Goal: Find specific page/section

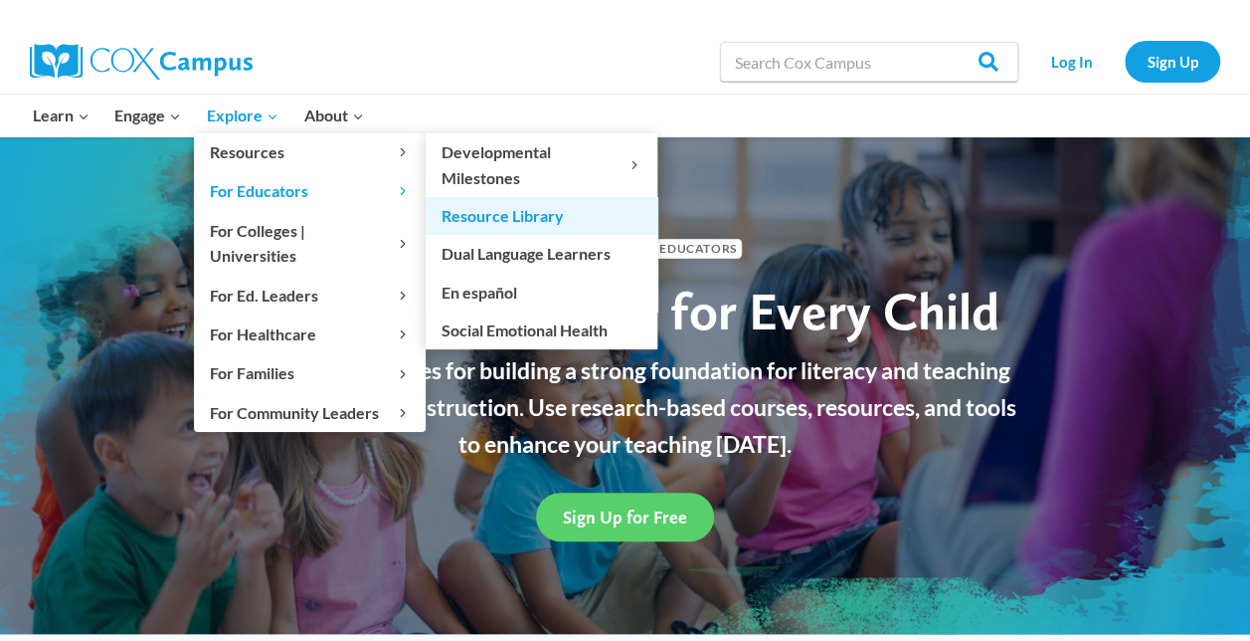
click at [529, 212] on link "Resource Library" at bounding box center [542, 216] width 232 height 38
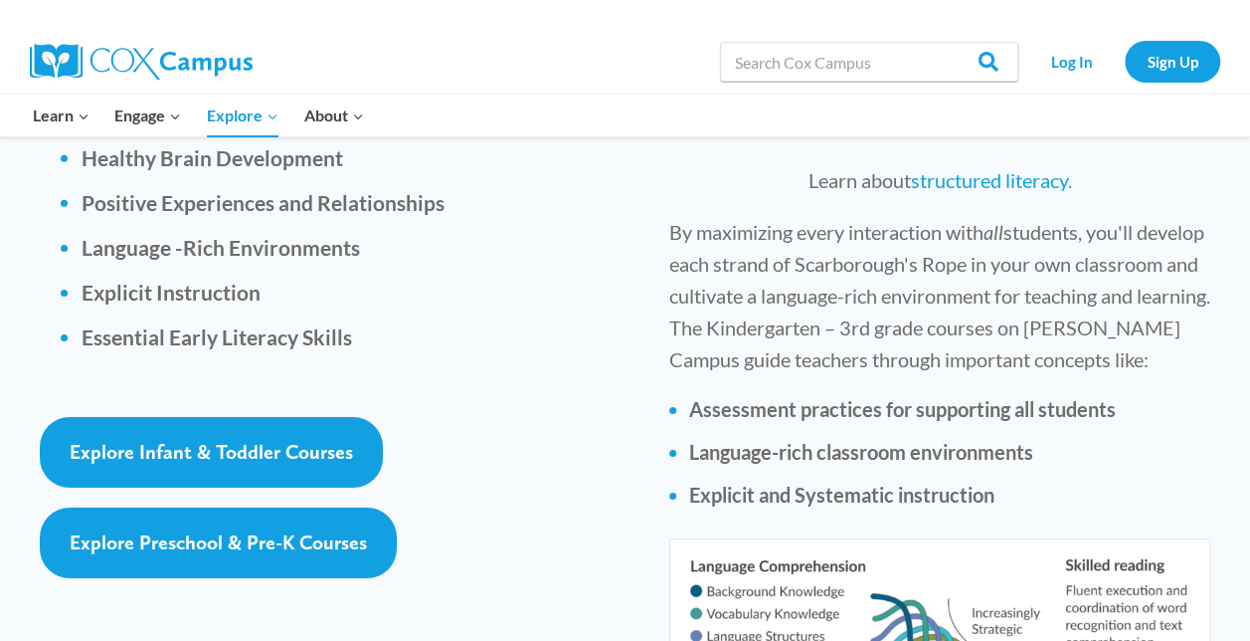
scroll to position [3083, 0]
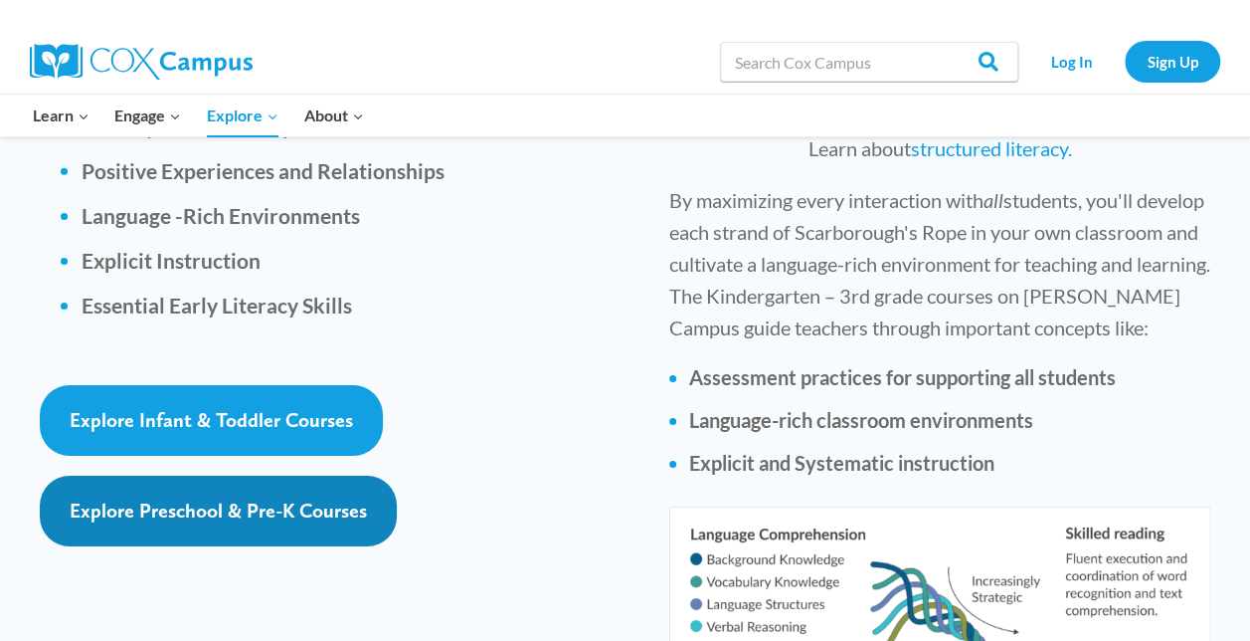
click at [250, 498] on span "Explore Preschool & Pre-K Courses" at bounding box center [218, 510] width 297 height 24
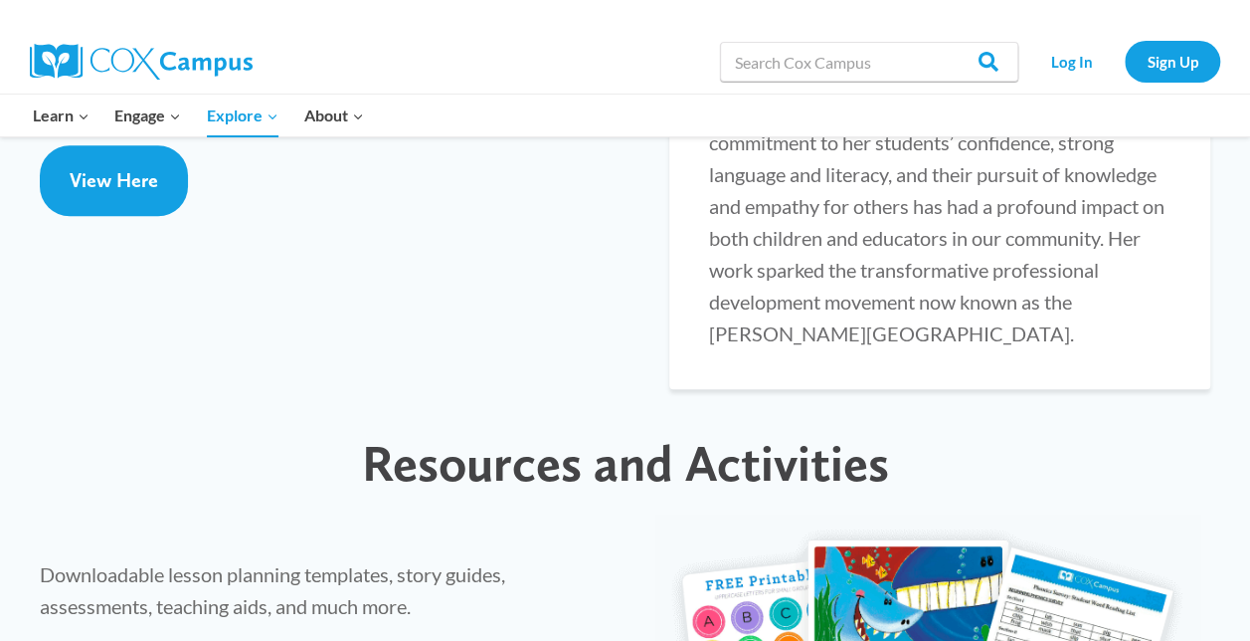
scroll to position [4178, 0]
